Goal: Information Seeking & Learning: Find specific fact

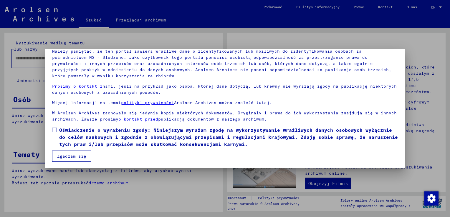
scroll to position [44, 0]
click at [54, 131] on span at bounding box center [54, 130] width 5 height 5
click at [66, 154] on button "Zgadzam się" at bounding box center [71, 156] width 39 height 11
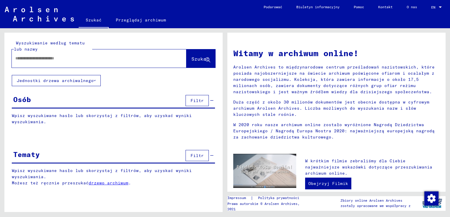
drag, startPoint x: 52, startPoint y: 59, endPoint x: 57, endPoint y: 58, distance: 4.7
click at [52, 59] on input "text" at bounding box center [91, 58] width 153 height 6
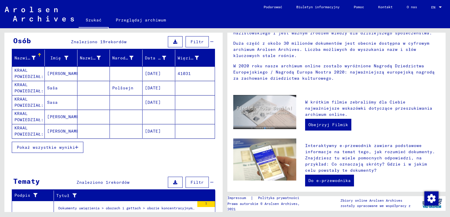
scroll to position [90, 0]
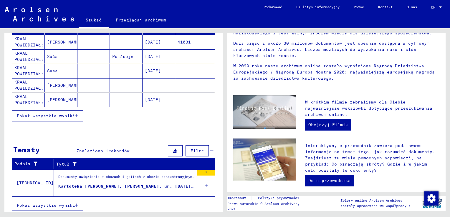
click at [72, 117] on span "Pokaż wszystkie wyniki" at bounding box center [46, 115] width 58 height 5
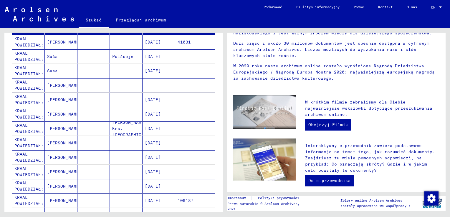
click at [39, 113] on mat-cell "KRAAL POWIEDZIAŁ:" at bounding box center [28, 114] width 33 height 14
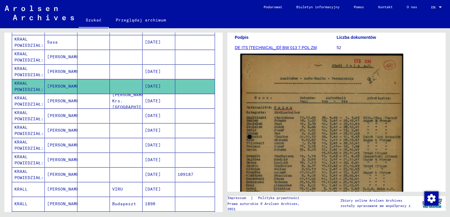
scroll to position [88, 0]
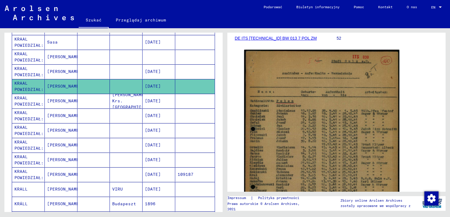
click at [22, 102] on mat-cell "KRAAL POWIEDZIAŁ:" at bounding box center [28, 101] width 33 height 14
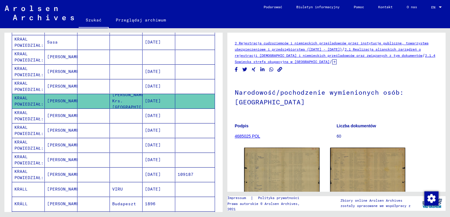
click at [21, 113] on mat-cell "KRAAL POWIEDZIAŁ:" at bounding box center [28, 116] width 33 height 14
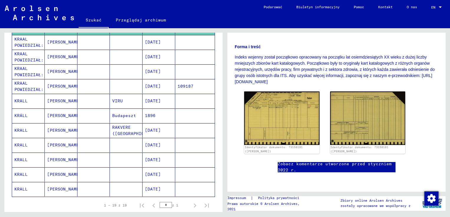
scroll to position [149, 0]
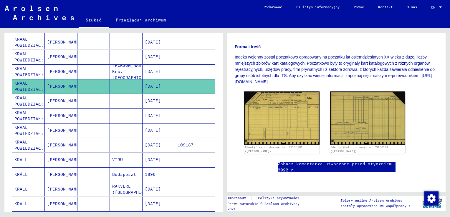
click at [38, 114] on mat-cell "KRAAL POWIEDZIAŁ:" at bounding box center [28, 116] width 33 height 14
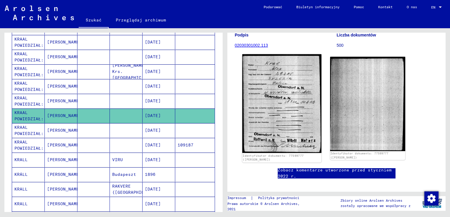
scroll to position [88, 0]
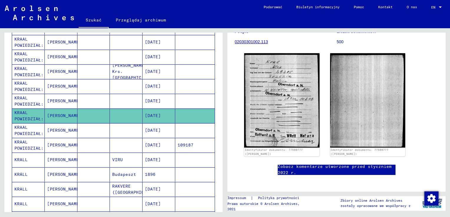
click at [35, 129] on mat-cell "KRAAL POWIEDZIAŁ:" at bounding box center [28, 130] width 33 height 14
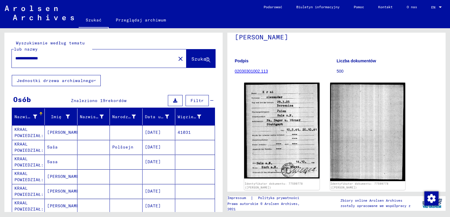
drag, startPoint x: 56, startPoint y: 61, endPoint x: 28, endPoint y: 59, distance: 28.0
click at [28, 59] on input "**********" at bounding box center [93, 58] width 157 height 6
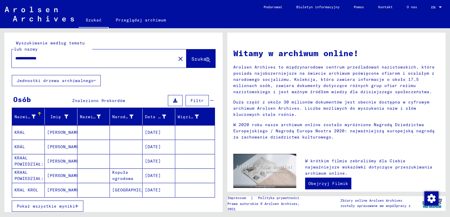
drag, startPoint x: 36, startPoint y: 60, endPoint x: 0, endPoint y: 56, distance: 35.8
click at [0, 58] on html "**********" at bounding box center [225, 108] width 450 height 217
click at [202, 57] on span "Szukać" at bounding box center [200, 59] width 18 height 6
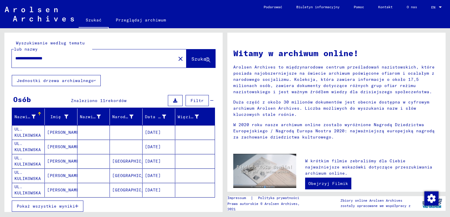
scroll to position [29, 0]
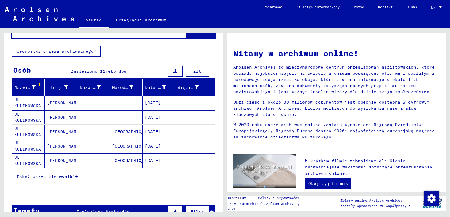
click at [65, 175] on span "Pokaż wszystkie wyniki" at bounding box center [46, 176] width 58 height 5
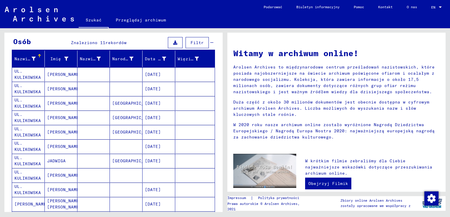
scroll to position [61, 0]
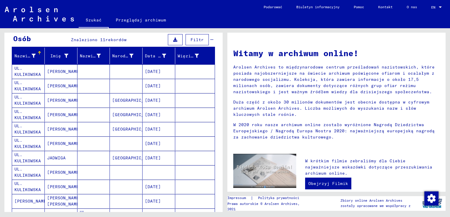
click at [31, 171] on mat-cell "UL. KULIKOWSKA" at bounding box center [28, 173] width 33 height 14
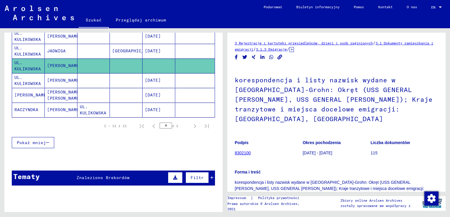
scroll to position [208, 0]
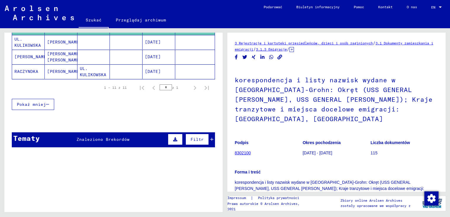
click at [173, 138] on icon at bounding box center [175, 140] width 4 height 4
click at [195, 137] on span "Filtr" at bounding box center [197, 139] width 13 height 5
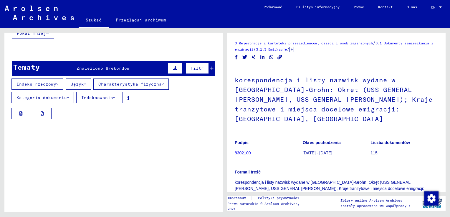
scroll to position [297, 0]
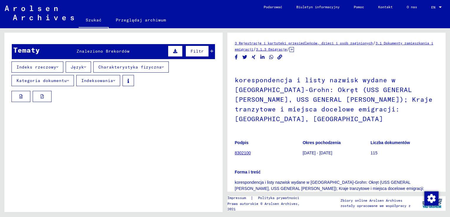
click at [68, 79] on icon at bounding box center [68, 81] width 2 height 4
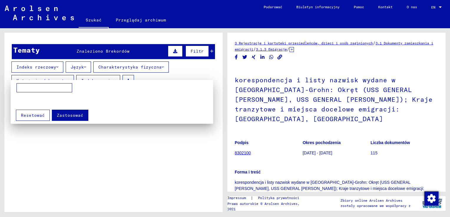
drag, startPoint x: 221, startPoint y: 143, endPoint x: 220, endPoint y: 31, distance: 111.9
click at [220, 31] on div at bounding box center [225, 108] width 450 height 217
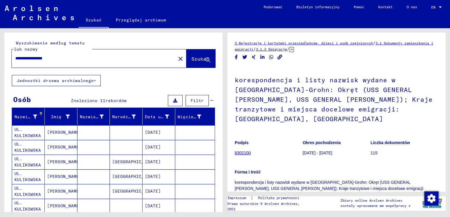
scroll to position [5, 0]
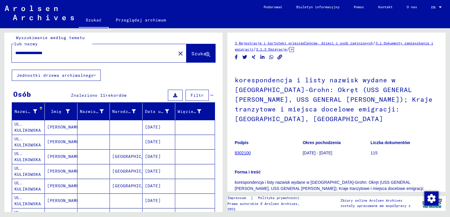
click at [173, 95] on icon at bounding box center [175, 95] width 4 height 4
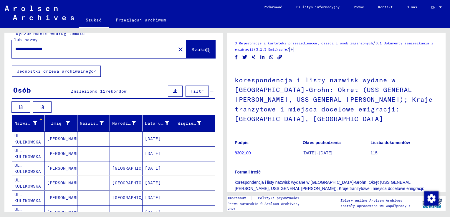
scroll to position [0, 0]
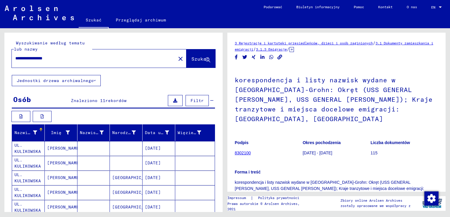
click at [42, 58] on input "**********" at bounding box center [93, 58] width 157 height 6
click at [14, 59] on div "**********" at bounding box center [92, 58] width 161 height 13
click at [15, 58] on input "**********" at bounding box center [93, 58] width 157 height 6
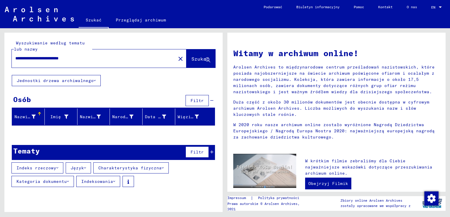
drag, startPoint x: 91, startPoint y: 58, endPoint x: 44, endPoint y: 54, distance: 46.7
click at [44, 54] on div "**********" at bounding box center [90, 58] width 157 height 13
type input "**********"
click at [194, 58] on span "Szukać" at bounding box center [200, 59] width 18 height 6
click at [207, 61] on icon at bounding box center [207, 60] width 5 height 5
